Goal: Task Accomplishment & Management: Use online tool/utility

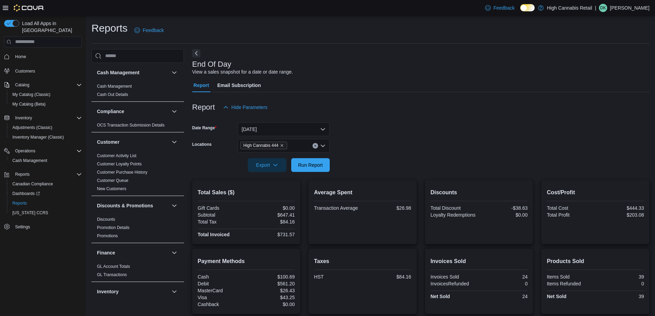
scroll to position [70, 0]
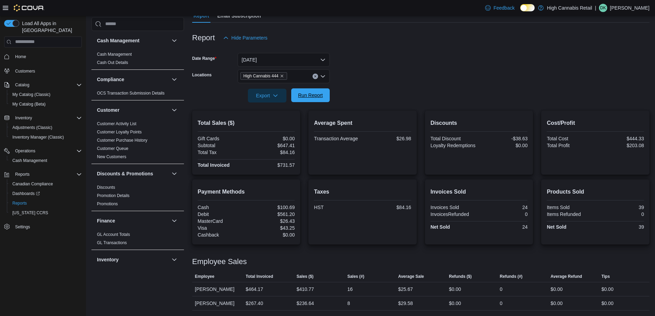
click at [326, 96] on button "Run Report" at bounding box center [310, 95] width 39 height 14
click at [317, 95] on span "Run Report" at bounding box center [310, 95] width 25 height 7
click at [318, 100] on span "Run Report" at bounding box center [311, 95] width 30 height 14
click at [302, 93] on span "Run Report" at bounding box center [310, 95] width 25 height 7
click at [308, 99] on span "Run Report" at bounding box center [311, 95] width 30 height 14
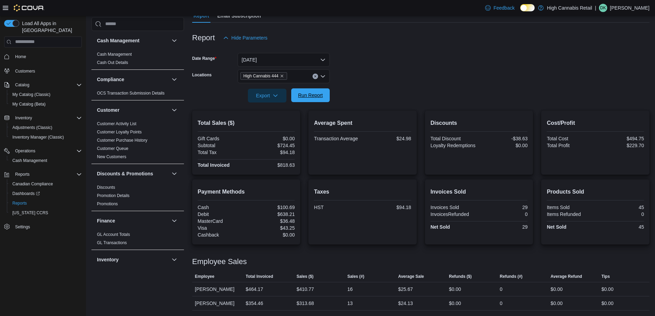
click at [305, 97] on span "Run Report" at bounding box center [310, 95] width 25 height 7
click at [316, 94] on span "Run Report" at bounding box center [310, 95] width 25 height 7
click at [308, 95] on span "Run Report" at bounding box center [310, 95] width 25 height 7
click at [316, 97] on span "Run Report" at bounding box center [310, 95] width 25 height 7
click at [311, 98] on span "Run Report" at bounding box center [310, 95] width 25 height 7
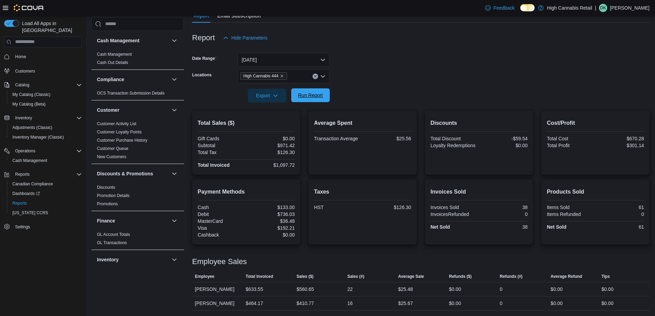
click at [307, 95] on span "Run Report" at bounding box center [310, 95] width 25 height 7
click at [306, 99] on span "Run Report" at bounding box center [311, 95] width 30 height 14
click at [323, 99] on span "Run Report" at bounding box center [311, 95] width 30 height 14
click at [317, 97] on span "Run Report" at bounding box center [310, 95] width 25 height 7
click at [302, 97] on span "Run Report" at bounding box center [310, 95] width 25 height 7
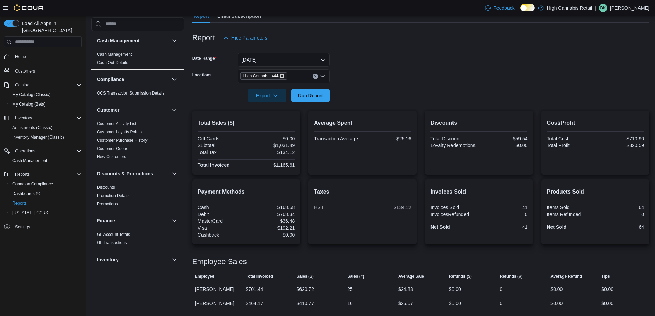
click at [280, 77] on icon "Remove High Cannabis 444 from selection in this group" at bounding box center [282, 76] width 4 height 4
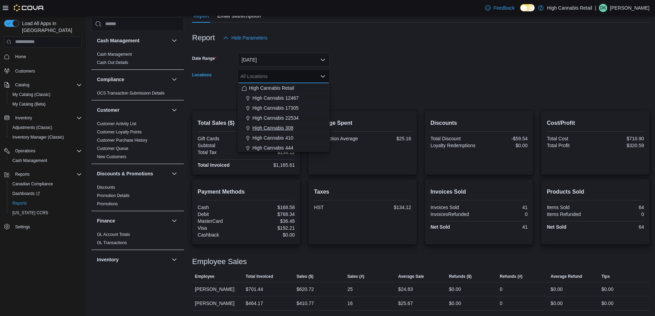
click at [291, 131] on span "High Cannabis 308" at bounding box center [273, 128] width 41 height 7
click at [364, 94] on form "Date Range Today Locations High Cannabis 308 Combo box. Selected. High Cannabis…" at bounding box center [421, 74] width 458 height 58
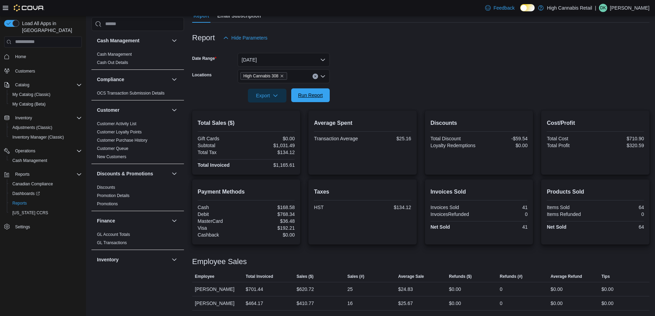
click at [328, 96] on button "Run Report" at bounding box center [310, 95] width 39 height 14
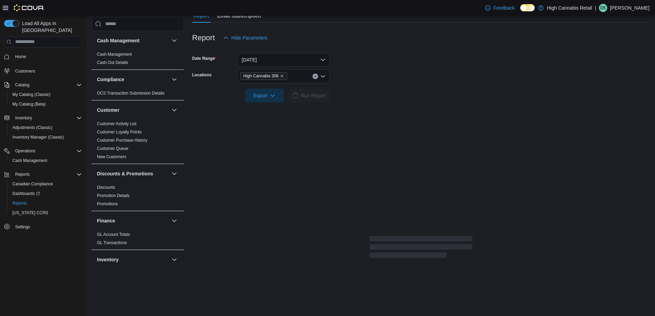
scroll to position [68, 0]
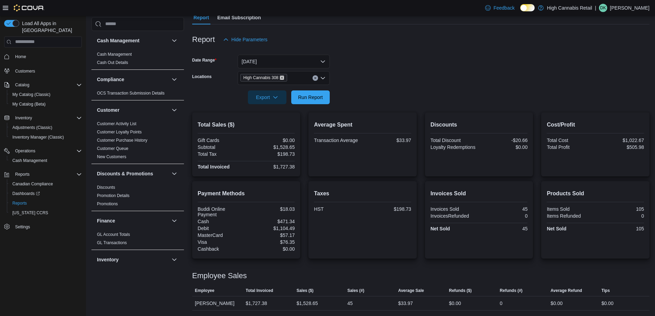
click at [283, 77] on icon "Remove High Cannabis 308 from selection in this group" at bounding box center [282, 78] width 4 height 4
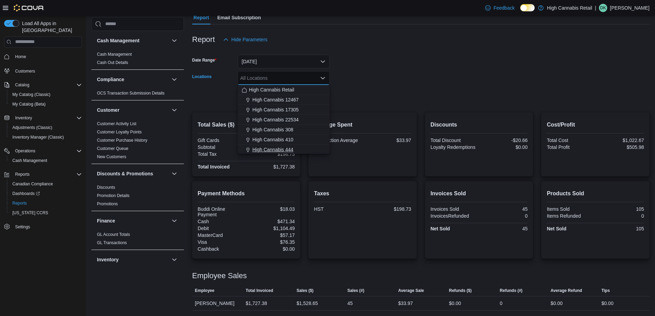
click at [298, 148] on div "High Cannabis 444" at bounding box center [284, 149] width 84 height 7
click at [376, 74] on form "Date Range Today Locations High Cannabis 444 Combo box. Selected. High Cannabis…" at bounding box center [421, 75] width 458 height 58
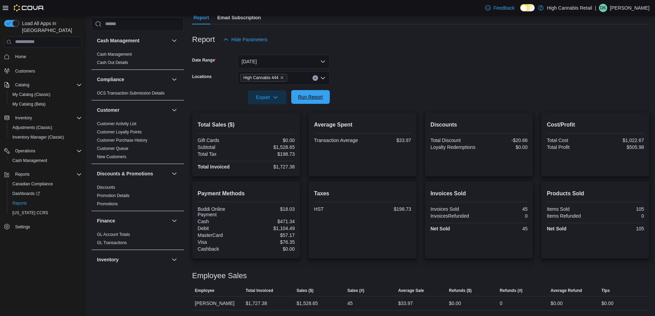
click at [324, 93] on span "Run Report" at bounding box center [311, 97] width 30 height 14
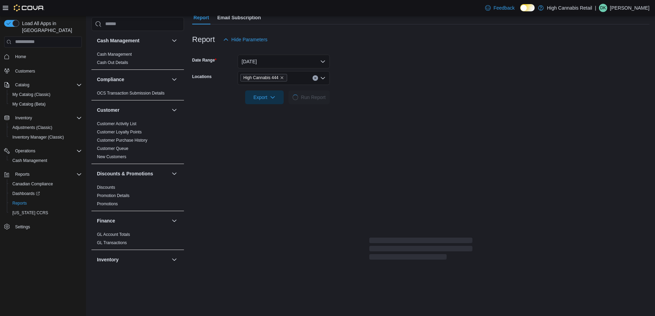
scroll to position [70, 0]
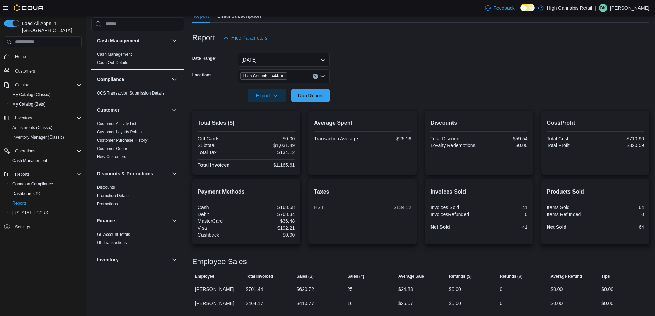
click at [226, 185] on div "Payment Methods Cash $168.58 Debit $768.34 MasterCard $36.48 Visa $192.21 Cashb…" at bounding box center [246, 212] width 97 height 54
click at [321, 99] on span "Run Report" at bounding box center [311, 95] width 30 height 14
click at [275, 98] on icon "button" at bounding box center [276, 96] width 6 height 6
click at [278, 125] on span "Export to Pdf" at bounding box center [268, 123] width 31 height 6
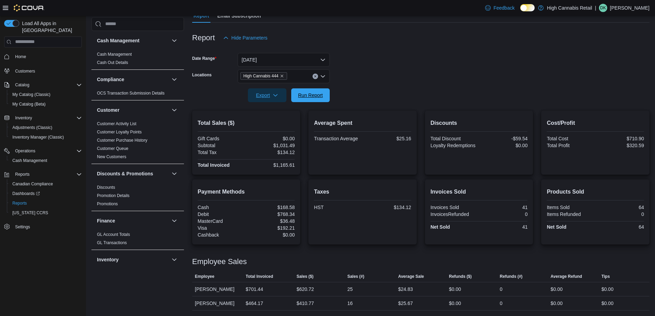
click at [310, 100] on span "Run Report" at bounding box center [311, 95] width 30 height 14
click at [636, 7] on p "Dylan Kemp" at bounding box center [630, 8] width 40 height 8
click at [617, 68] on button "Sign Out" at bounding box center [615, 67] width 63 height 11
